Goal: Information Seeking & Learning: Understand process/instructions

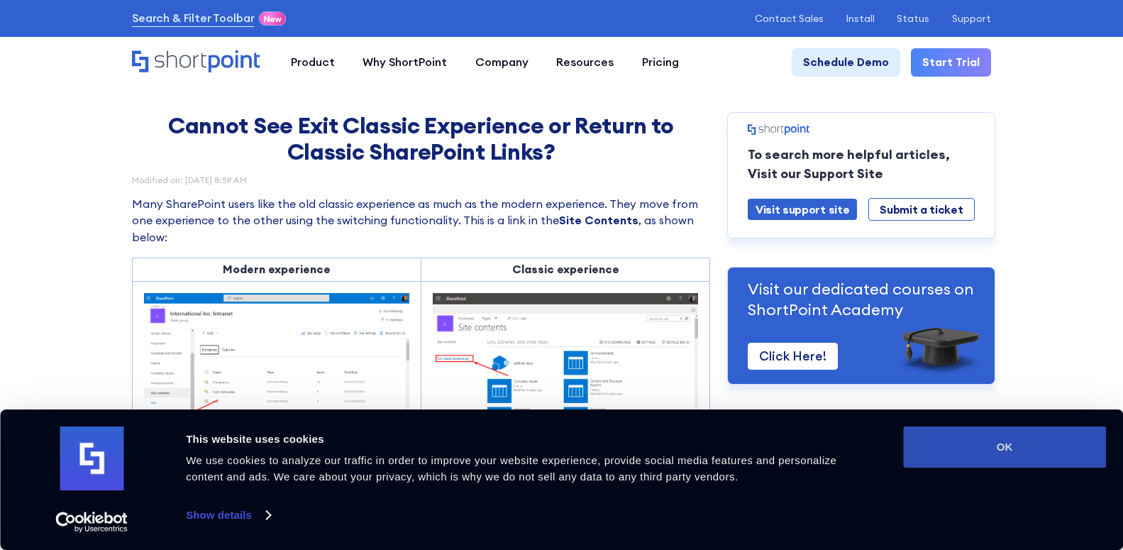
click at [1023, 446] on button "OK" at bounding box center [1004, 446] width 203 height 41
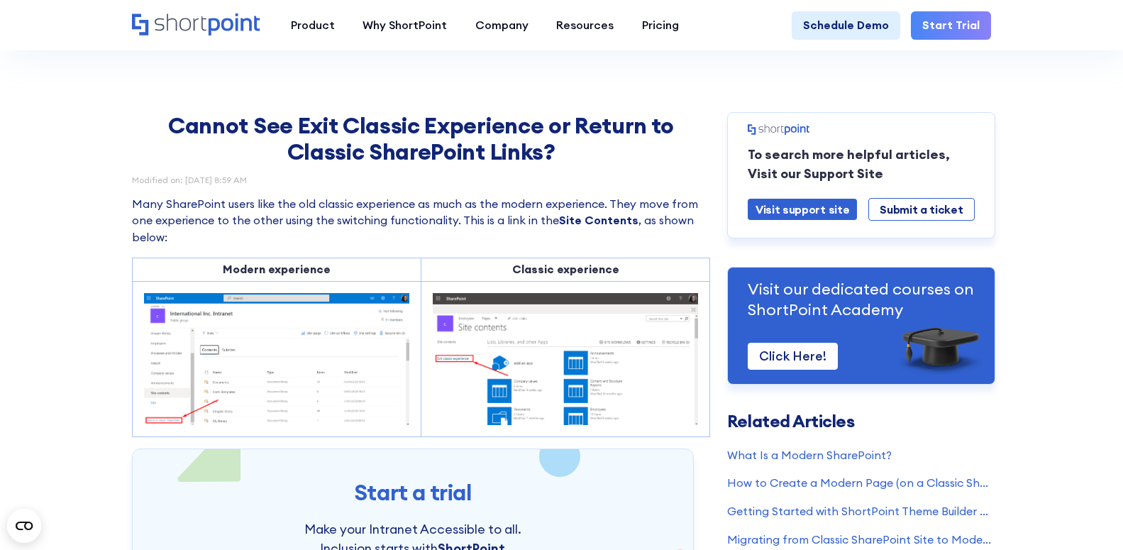
scroll to position [162, 0]
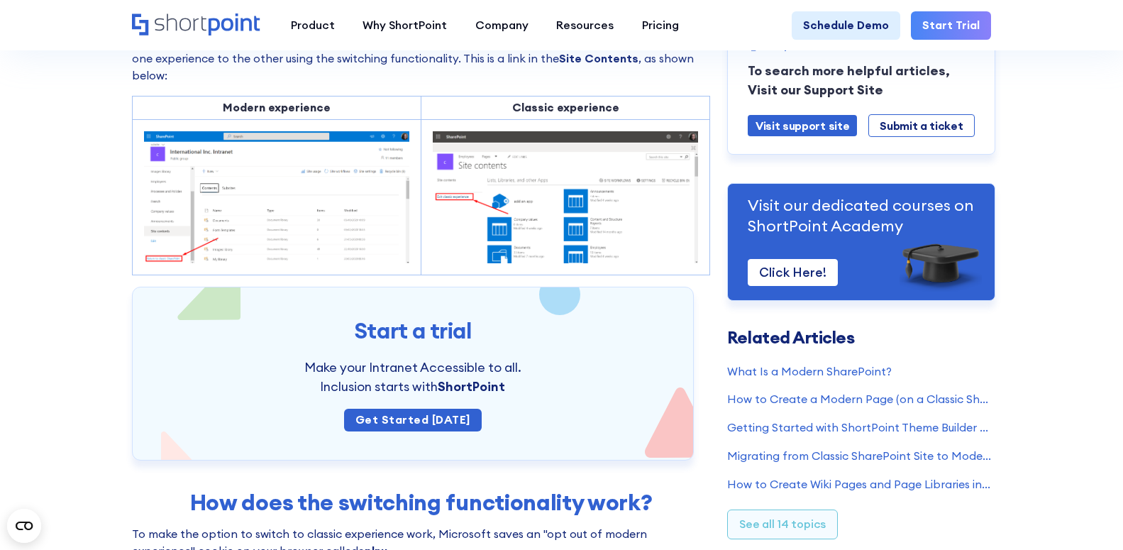
click at [492, 240] on img at bounding box center [565, 197] width 265 height 132
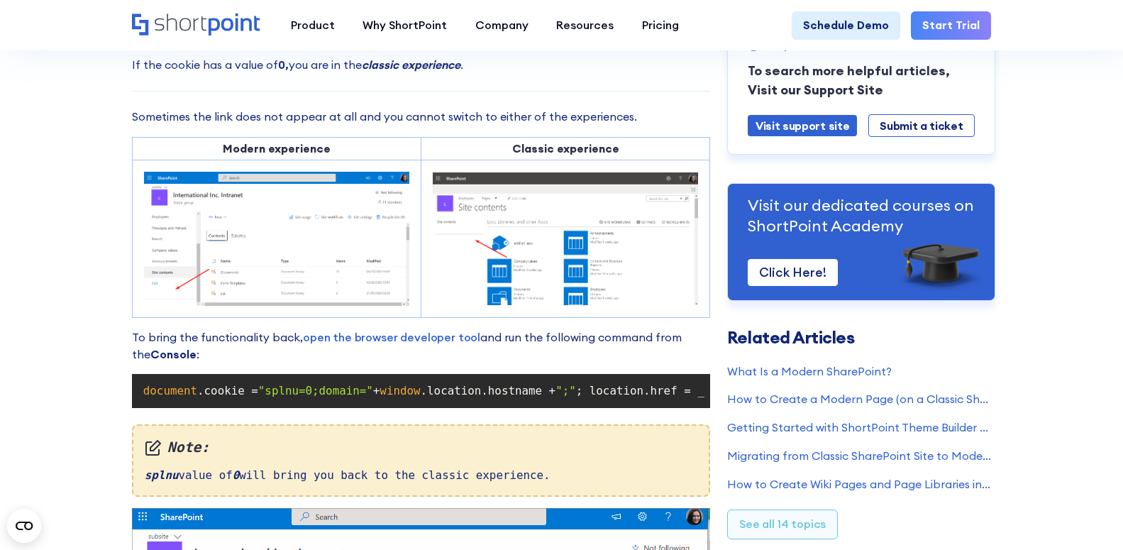
scroll to position [728, 0]
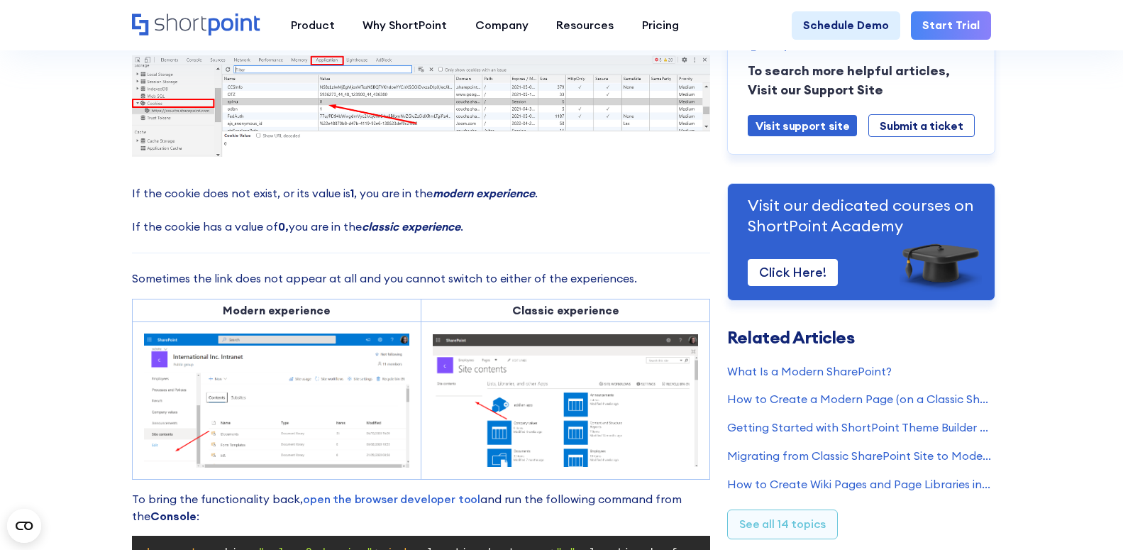
click at [505, 248] on div "Cannot See Exit Classic Experience or Return to Classic SharePoint Links? Modif…" at bounding box center [421, 312] width 578 height 1857
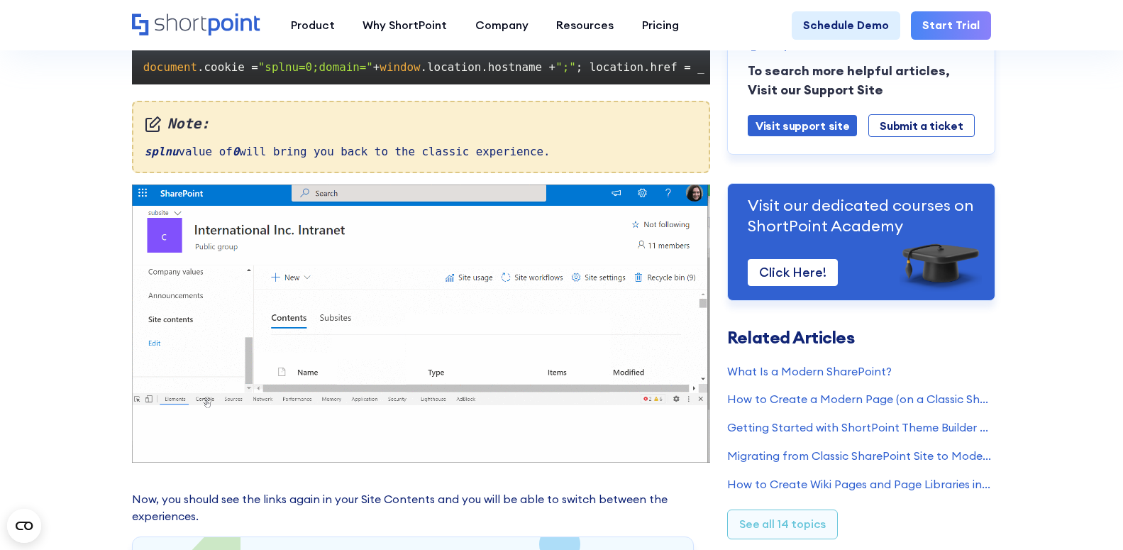
scroll to position [1052, 0]
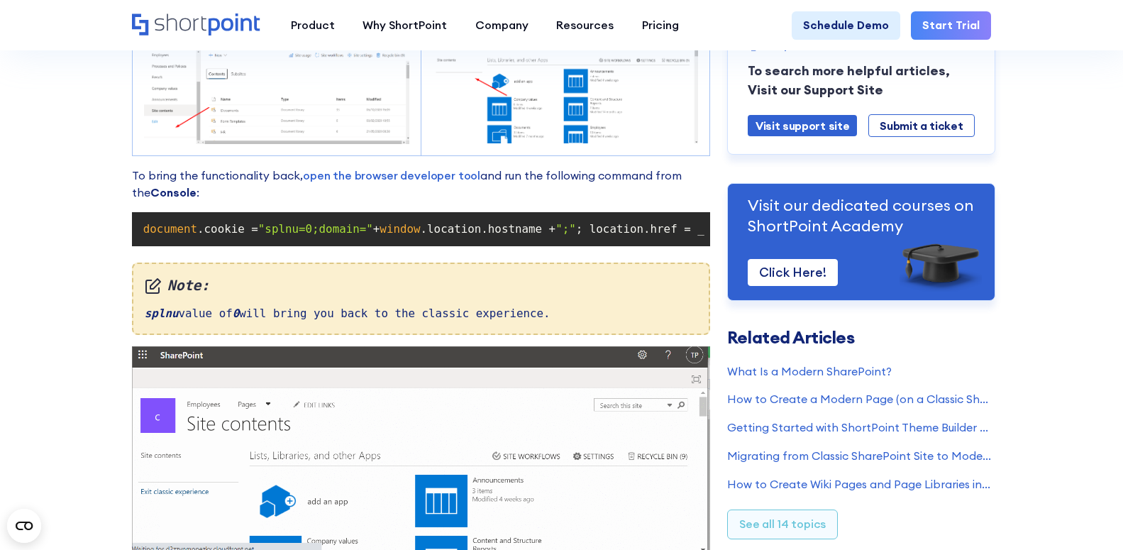
click at [202, 236] on span ".cookie =" at bounding box center [227, 228] width 61 height 13
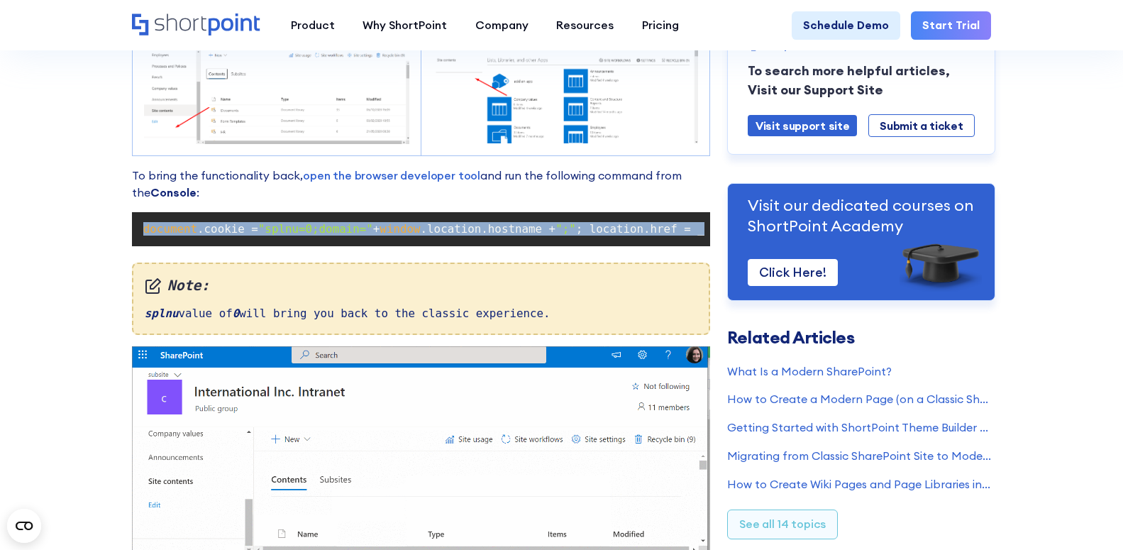
click at [202, 236] on span ".cookie =" at bounding box center [227, 228] width 61 height 13
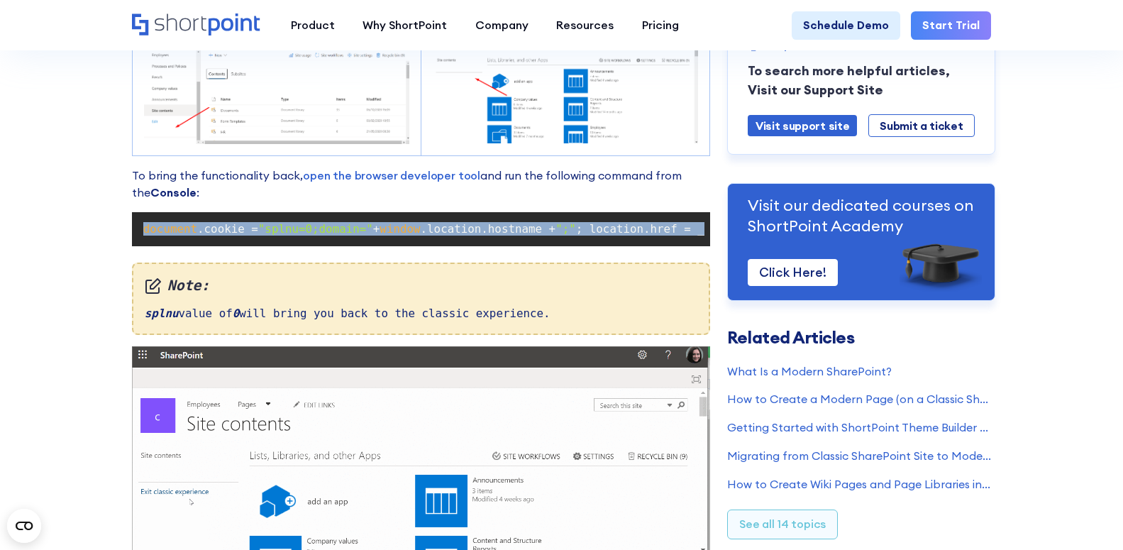
copy code "document .cookie = "splnu=0;domain=" + window .location.hostname + ";" ; locati…"
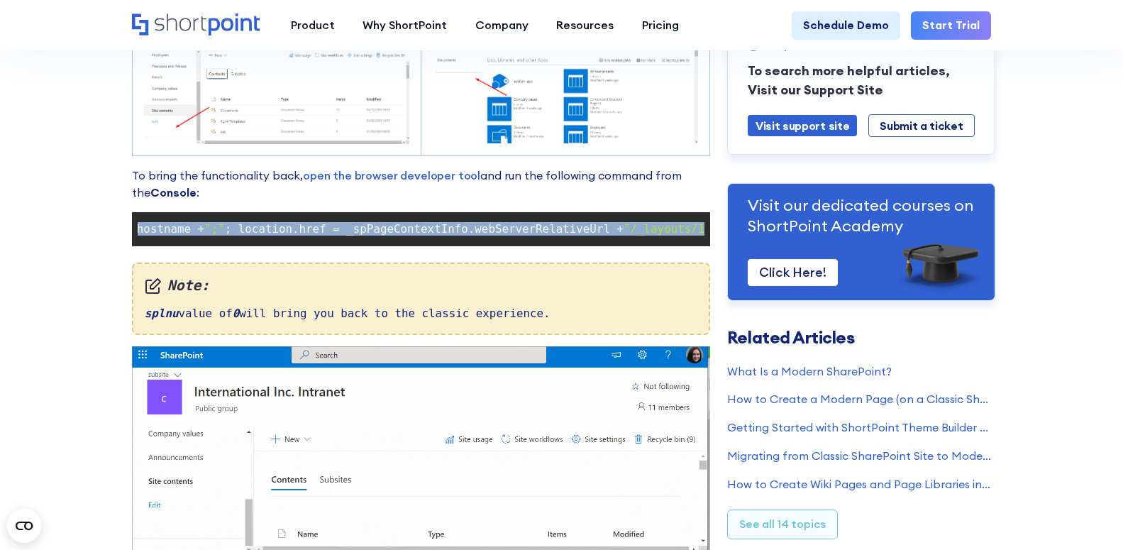
scroll to position [0, 418]
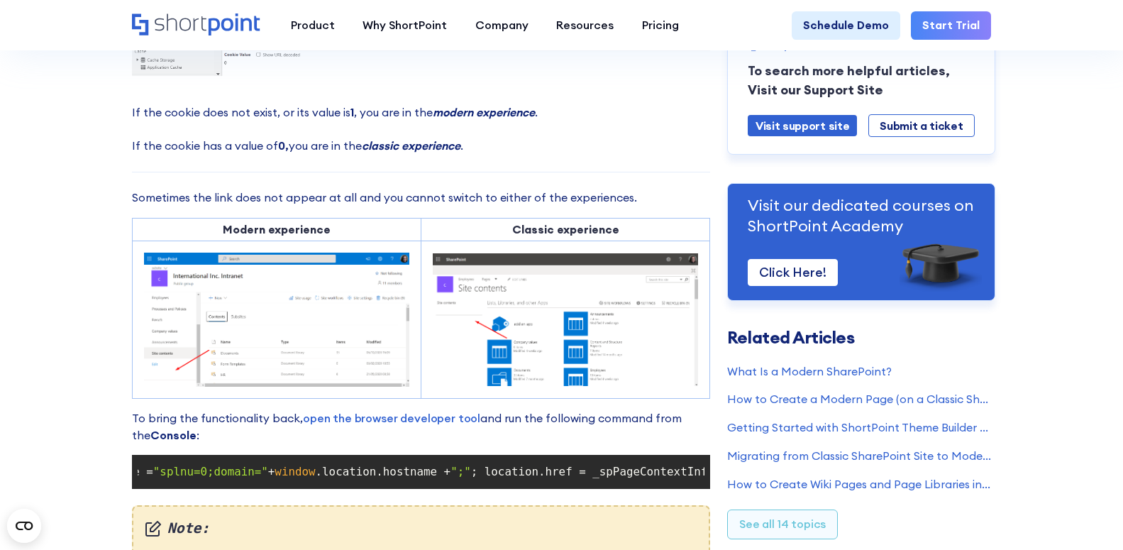
scroll to position [0, 0]
click at [70, 435] on section "Cannot See Exit Classic Experience or Return to Classic SharePoint Links? Modif…" at bounding box center [561, 231] width 1123 height 2081
